Goal: Task Accomplishment & Management: Manage account settings

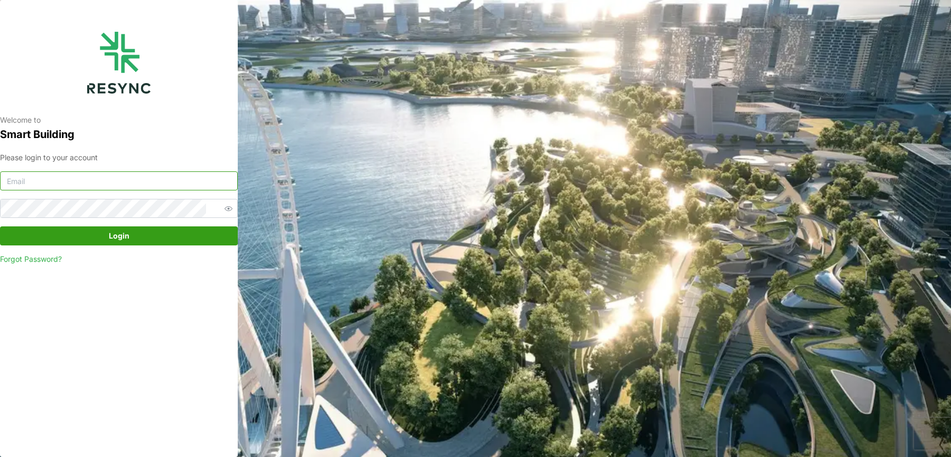
type input "[EMAIL_ADDRESS][DOMAIN_NAME]"
click at [140, 247] on div "Please login to your account mesp_internal@resynctech.com Login Forgot Password?" at bounding box center [119, 208] width 238 height 113
click at [130, 238] on span "Login" at bounding box center [119, 236] width 218 height 18
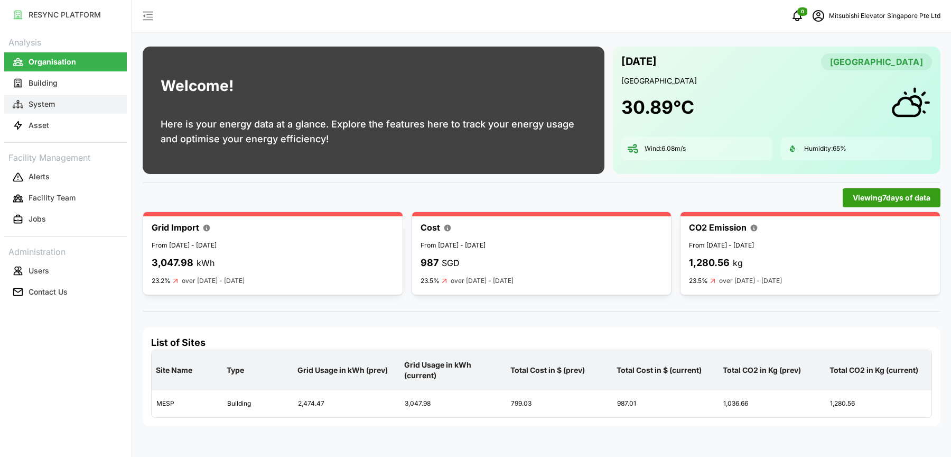
click at [49, 96] on button "System" at bounding box center [65, 104] width 123 height 19
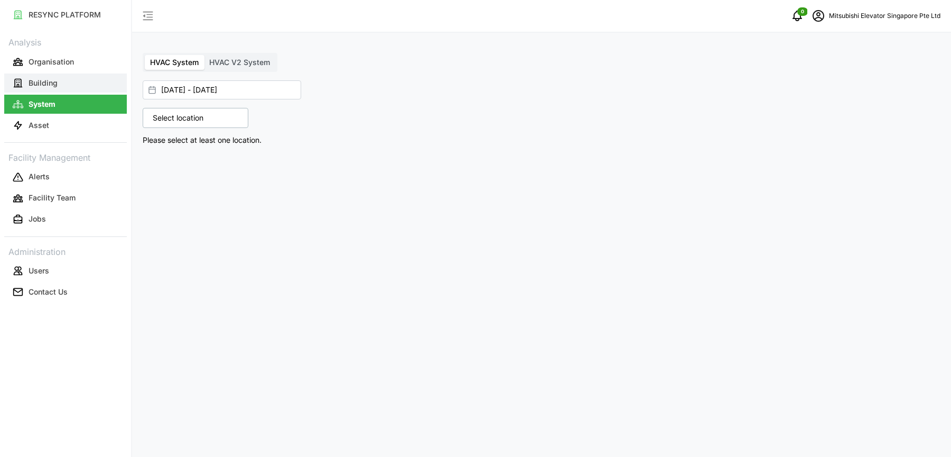
click at [35, 81] on p "Building" at bounding box center [43, 83] width 29 height 11
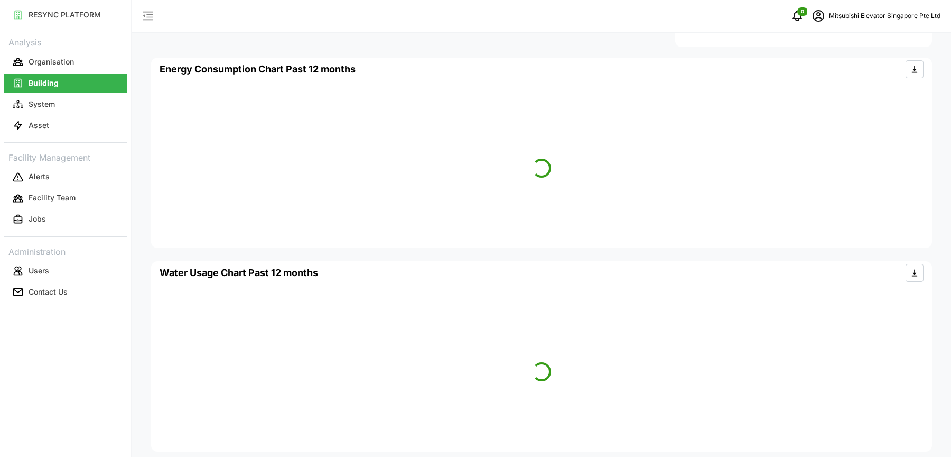
scroll to position [431, 0]
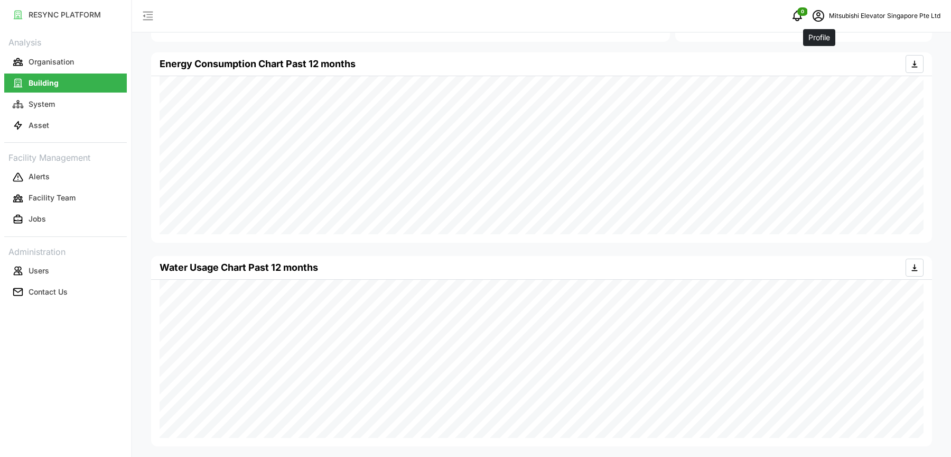
click at [826, 11] on span "schedule" at bounding box center [818, 16] width 20 height 20
click at [839, 77] on button "Logout" at bounding box center [875, 79] width 100 height 18
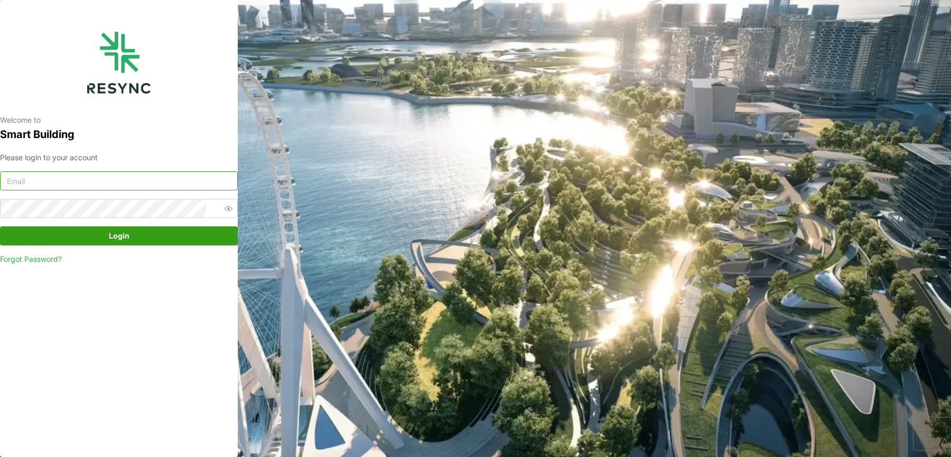
type input "mesp_internal@resynctech.com"
click at [153, 178] on input "mesp_internal@resynctech.com" at bounding box center [119, 180] width 238 height 19
click at [160, 238] on span "Login" at bounding box center [119, 236] width 218 height 18
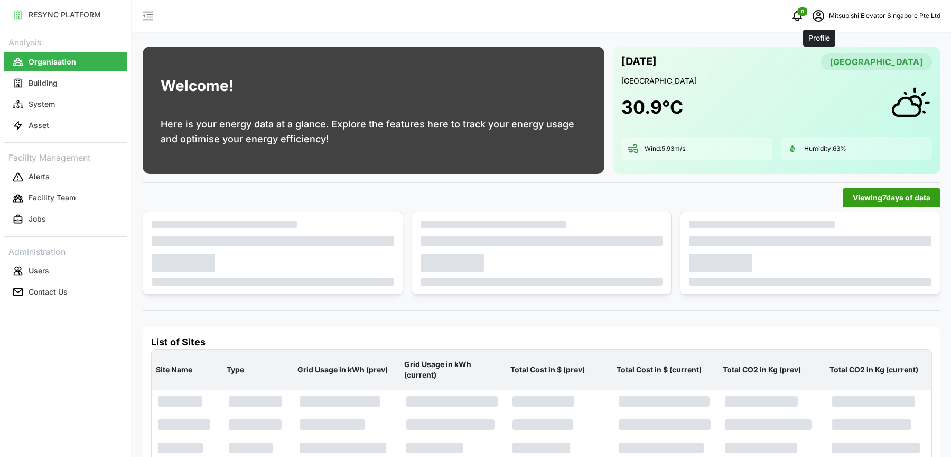
click at [815, 13] on icon "schedule" at bounding box center [819, 16] width 12 height 12
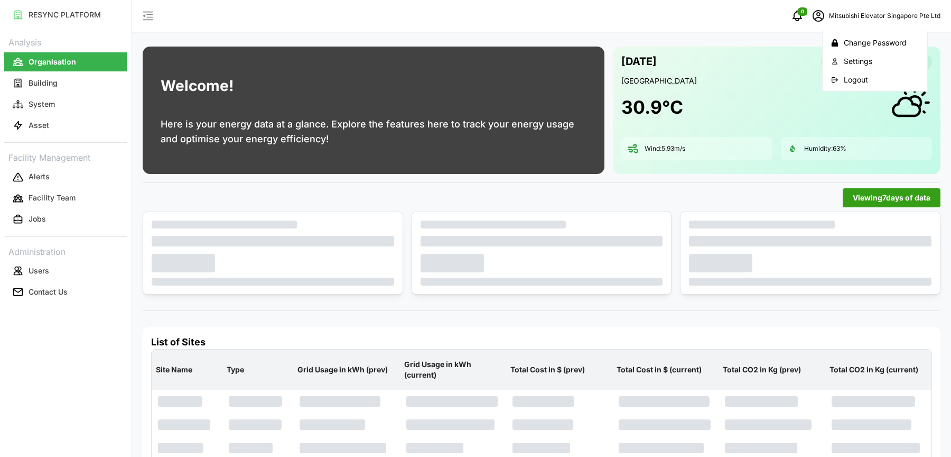
click at [831, 73] on button "Logout" at bounding box center [875, 79] width 100 height 18
